Goal: Check status

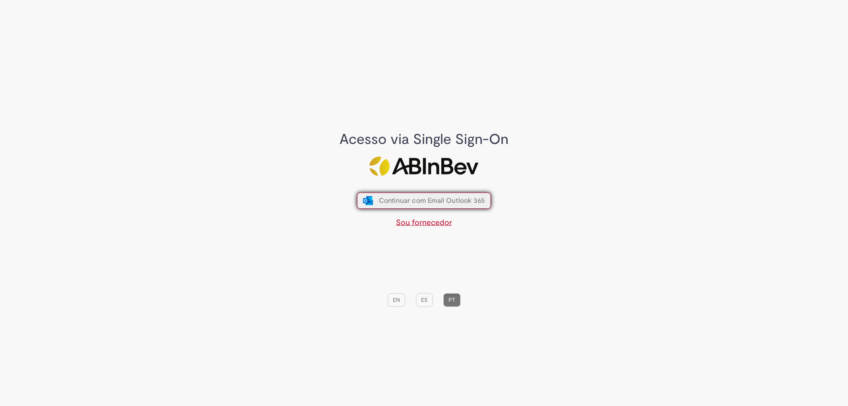
click at [447, 204] on span "Continuar com Email Outlook 365" at bounding box center [432, 200] width 106 height 8
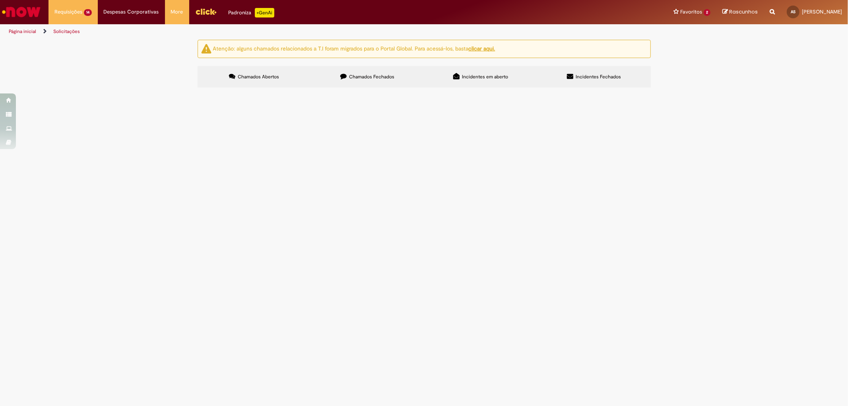
scroll to position [70, 0]
click at [0, 0] on td "Valor referente a latas amassadas e faltantes retiradas na descarga- Mês de Mai…" at bounding box center [0, 0] width 0 height 0
click at [0, 0] on span "Valor referente a latas amassadas e faltantes retiradas na descarga- Mês de Mai…" at bounding box center [0, 0] width 0 height 0
click at [0, 0] on span "R13443846" at bounding box center [0, 0] width 0 height 0
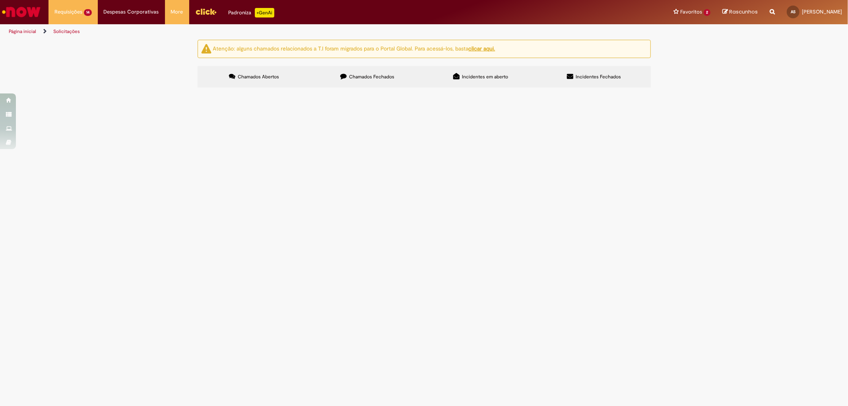
click at [0, 0] on div at bounding box center [0, 0] width 0 height 0
